Goal: Information Seeking & Learning: Learn about a topic

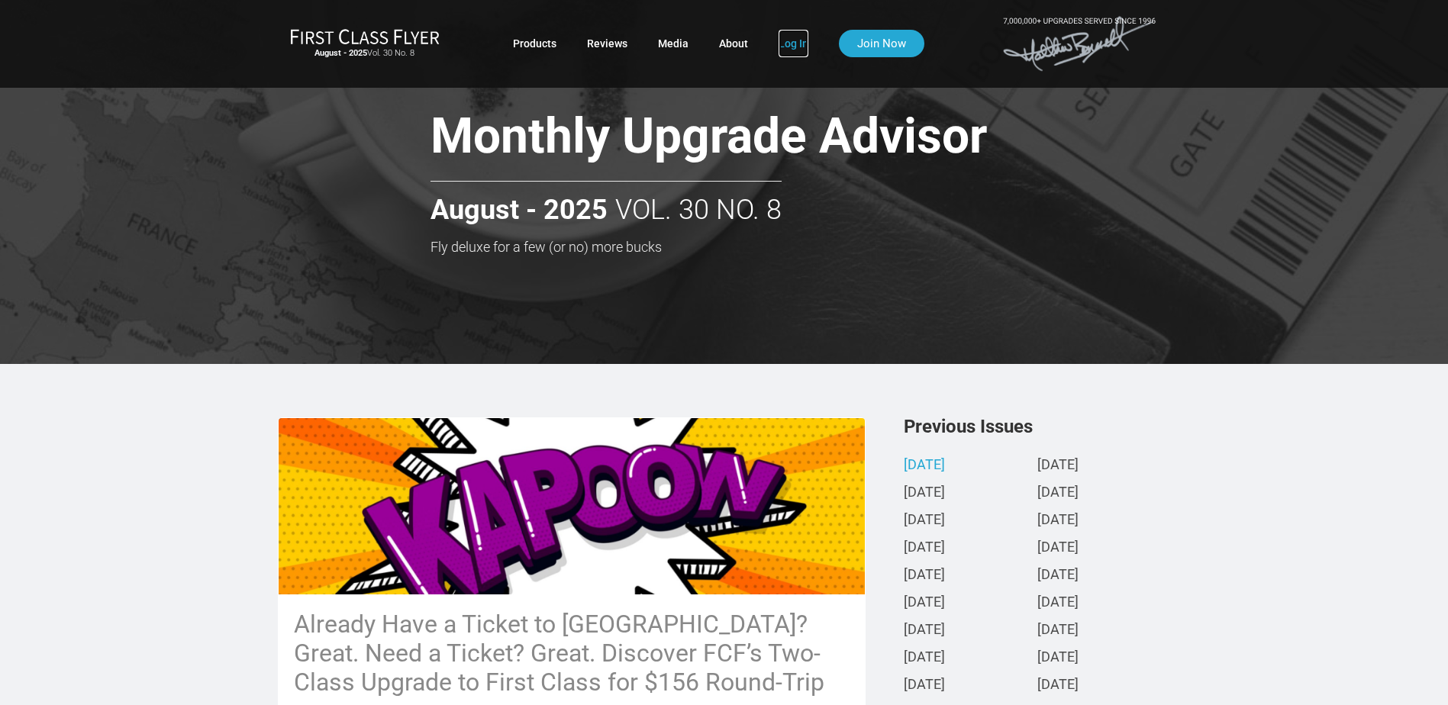
click at [779, 38] on link "Log In" at bounding box center [794, 43] width 30 height 27
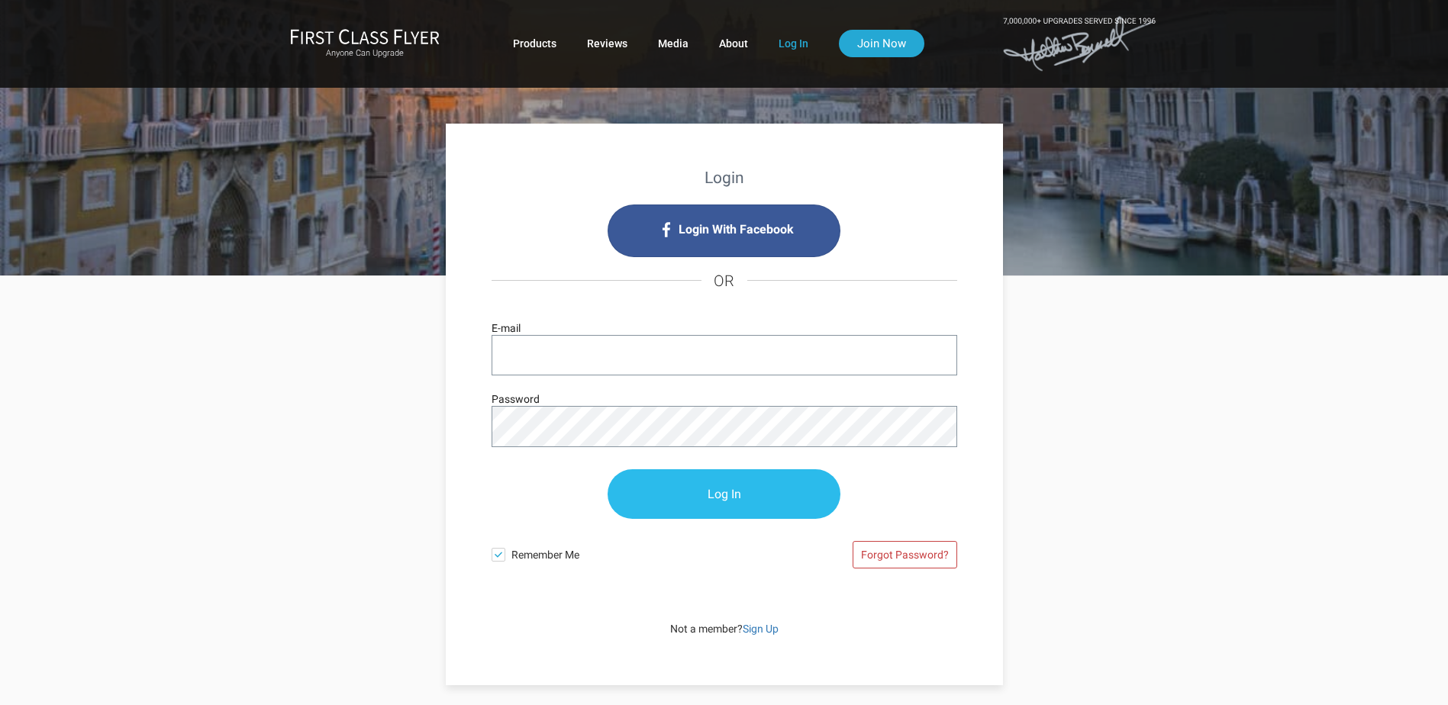
type input "ALAN@INVADVISOR.NET"
click at [695, 485] on input "Log In" at bounding box center [724, 495] width 233 height 50
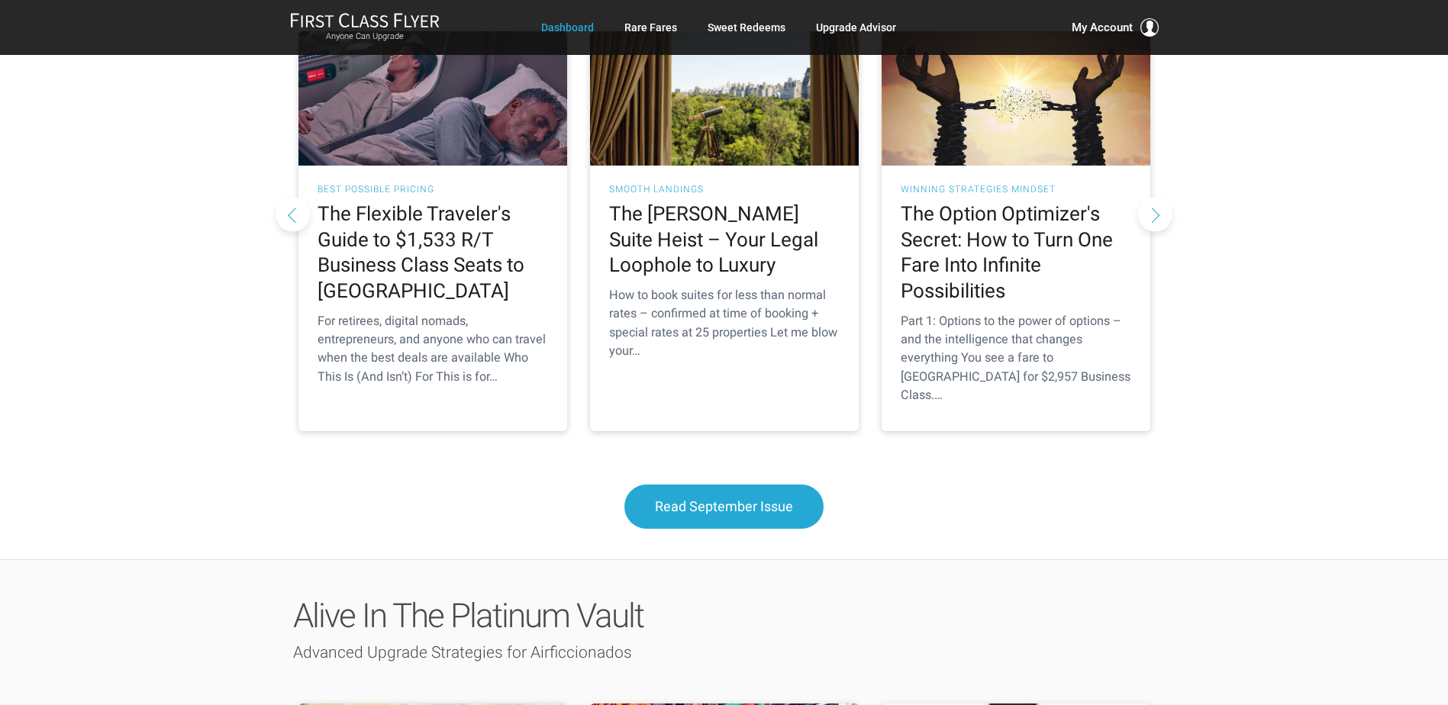
scroll to position [1527, 0]
click at [431, 201] on h2 "The Flexible Traveler's Guide to $1,533 R/T Business Class Seats to Europe" at bounding box center [433, 252] width 231 height 103
click at [706, 498] on span "Read September Issue" at bounding box center [724, 506] width 138 height 16
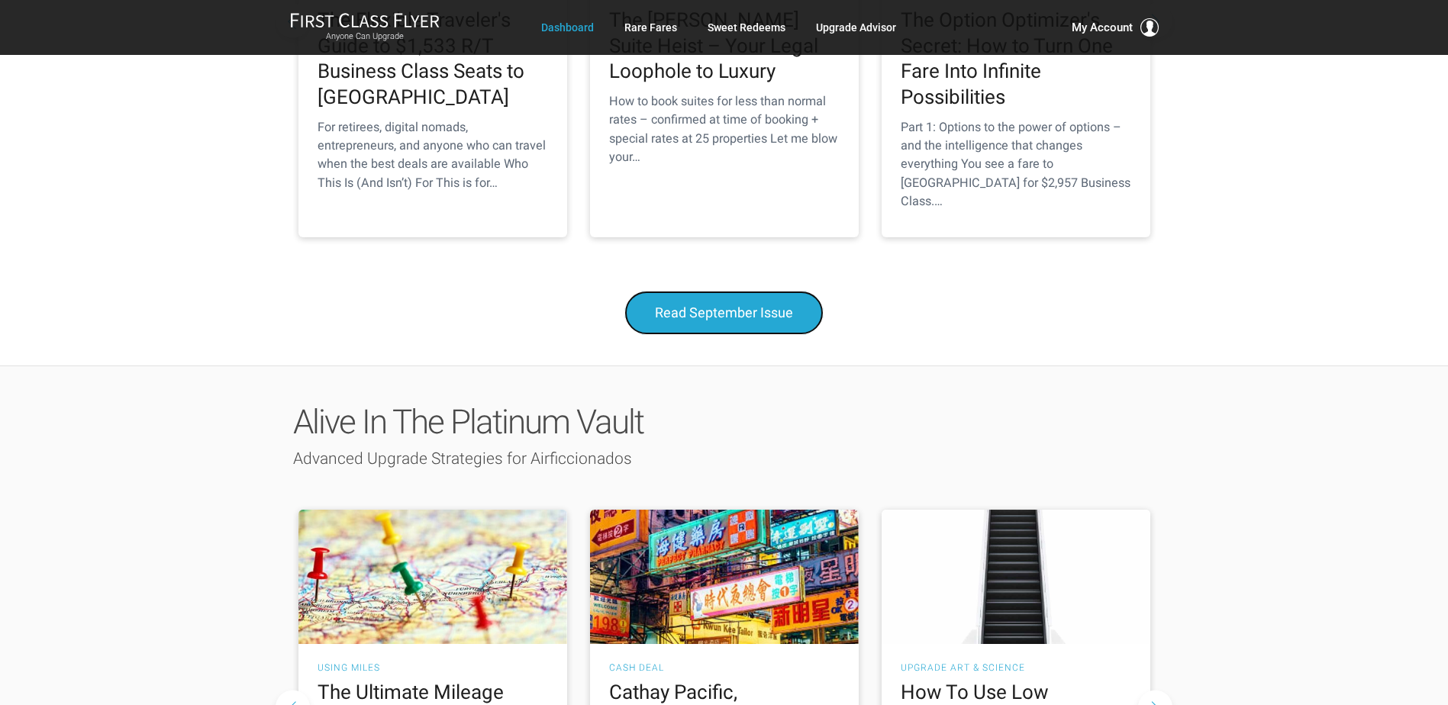
scroll to position [1985, 0]
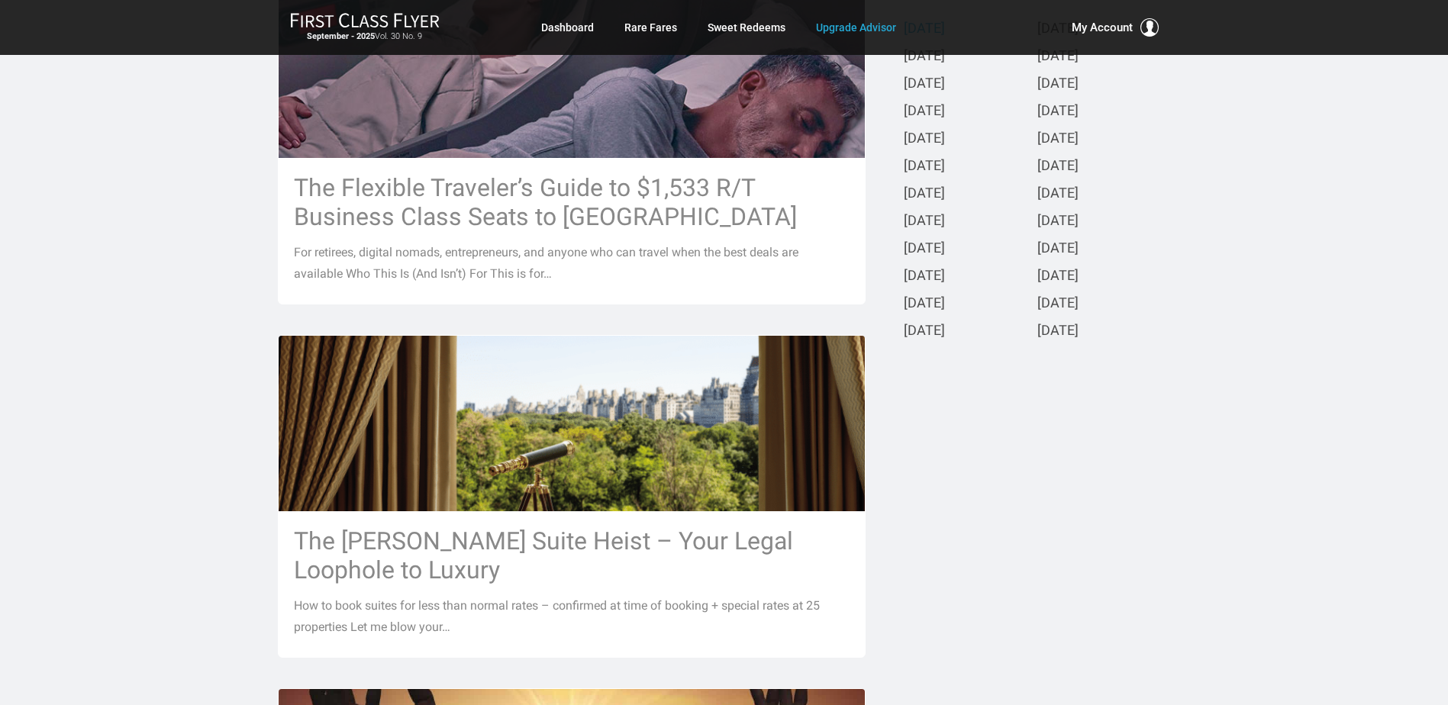
scroll to position [458, 0]
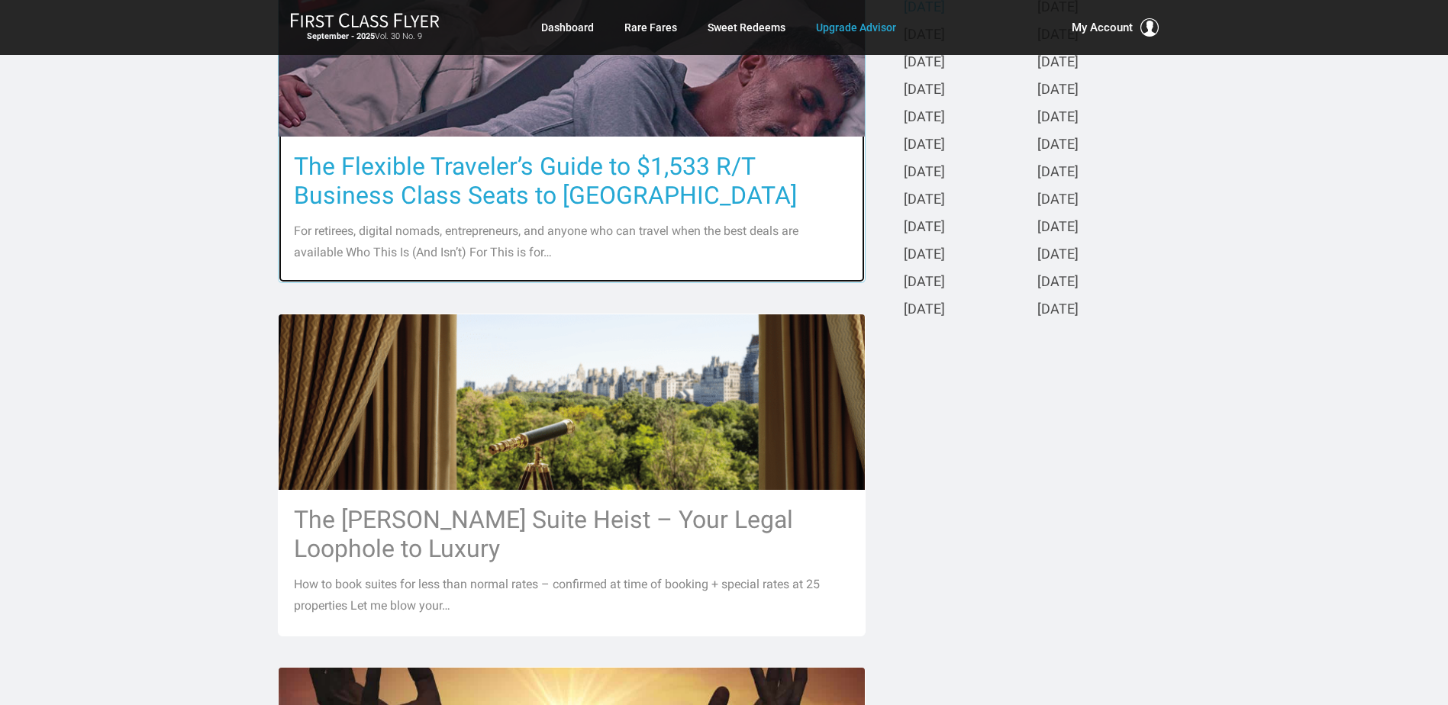
click at [546, 192] on h3 "The Flexible Traveler’s Guide to $1,533 R/T Business Class Seats to [GEOGRAPHIC…" at bounding box center [572, 181] width 556 height 58
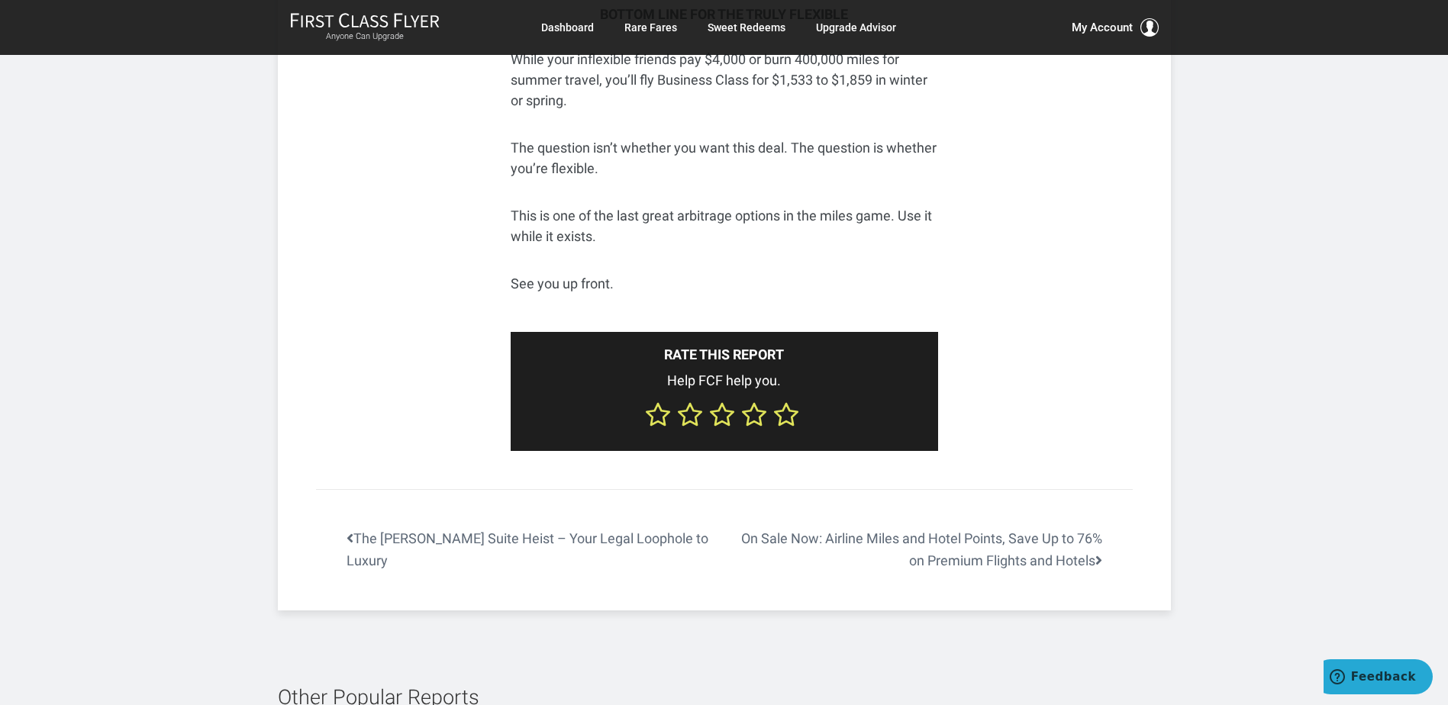
scroll to position [6107, 0]
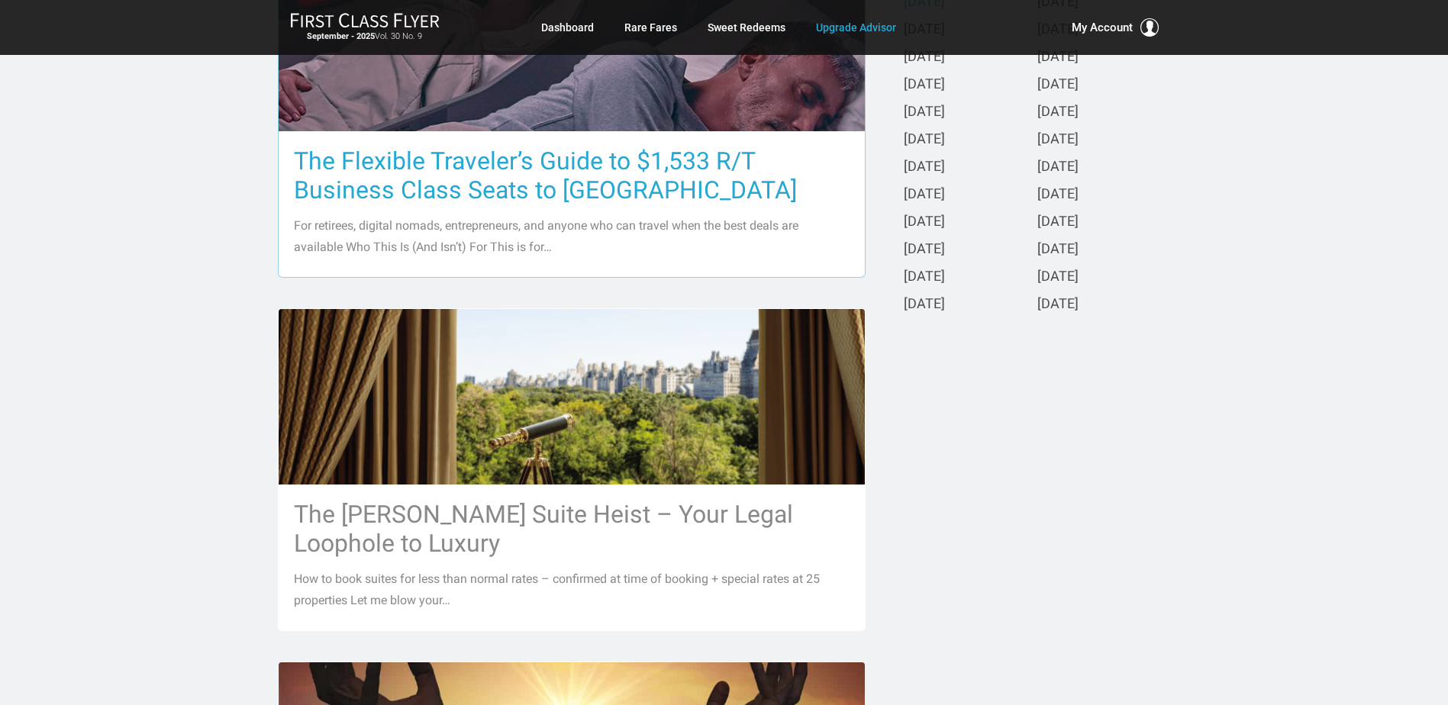
scroll to position [880, 0]
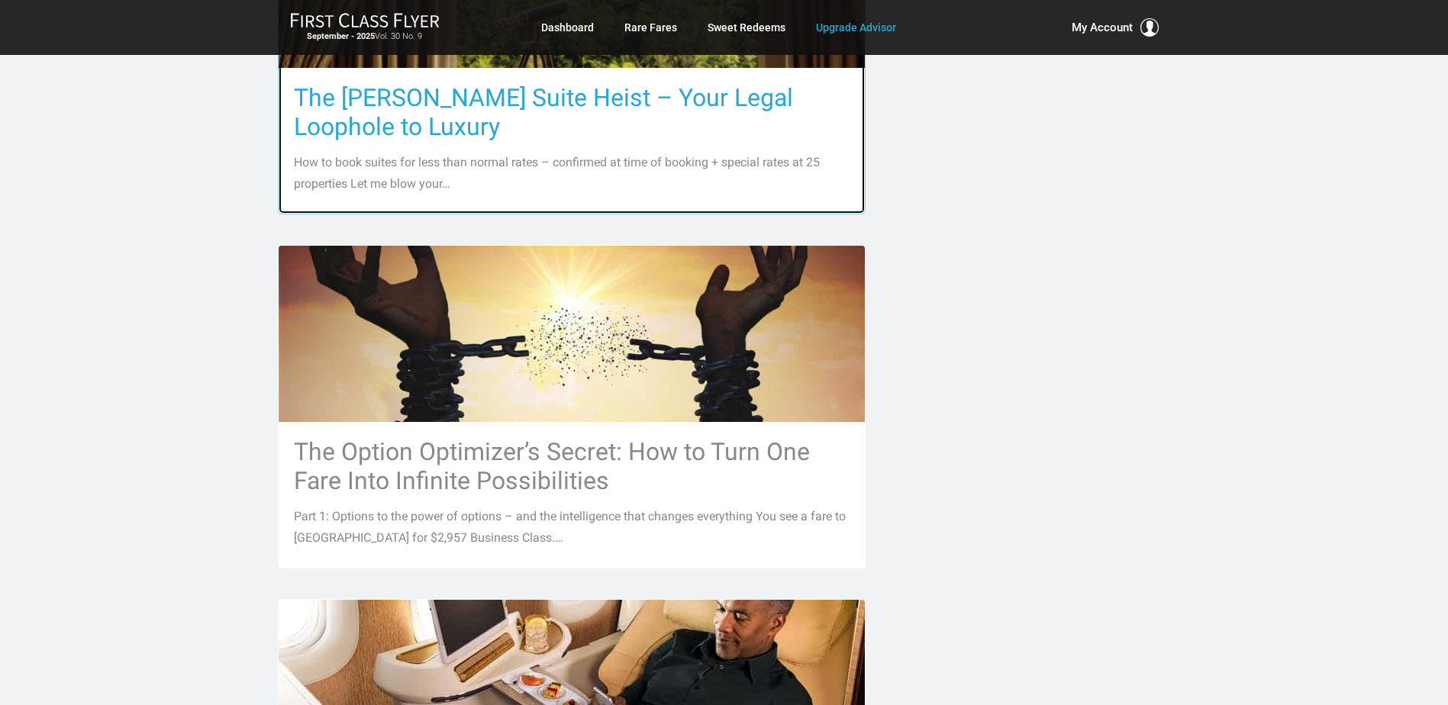
click at [476, 94] on h3 "The [PERSON_NAME] Suite Heist – Your Legal Loophole to Luxury" at bounding box center [572, 112] width 556 height 58
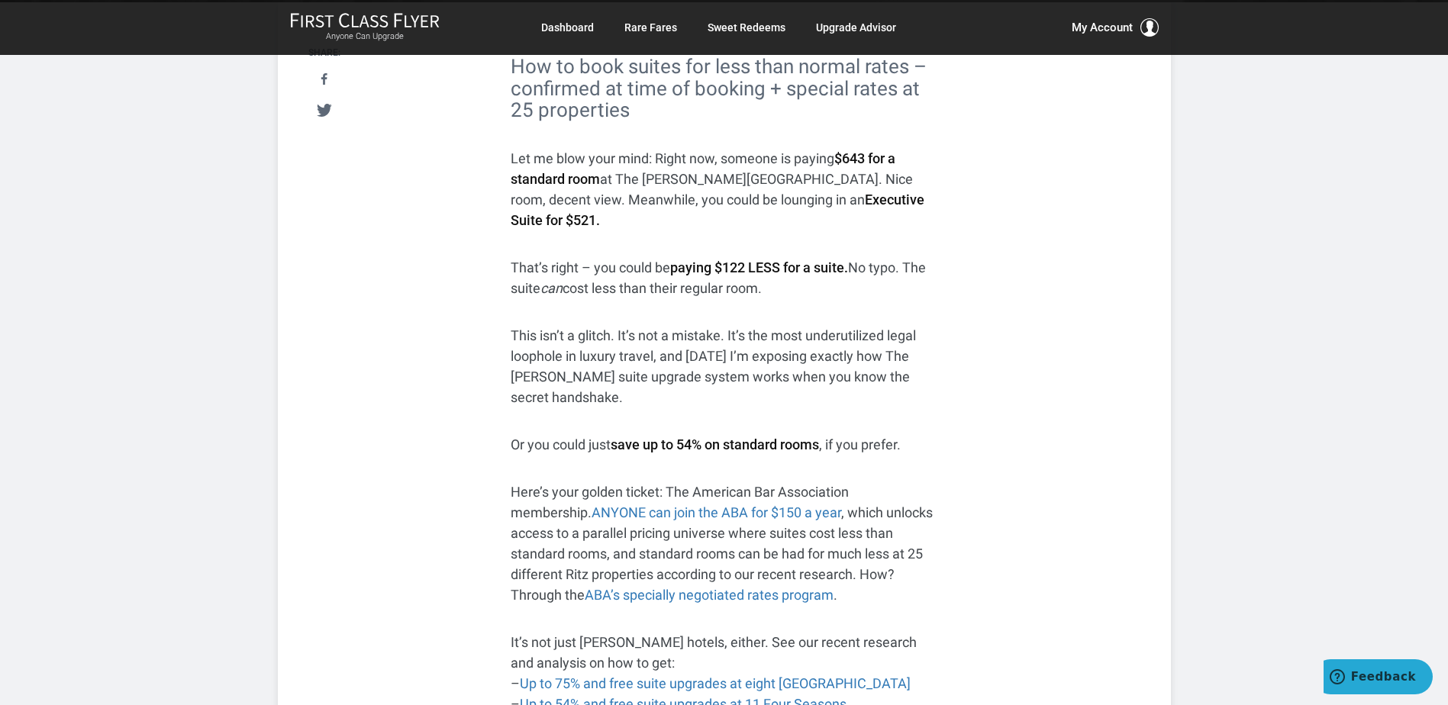
scroll to position [305, 0]
